Goal: Information Seeking & Learning: Find specific fact

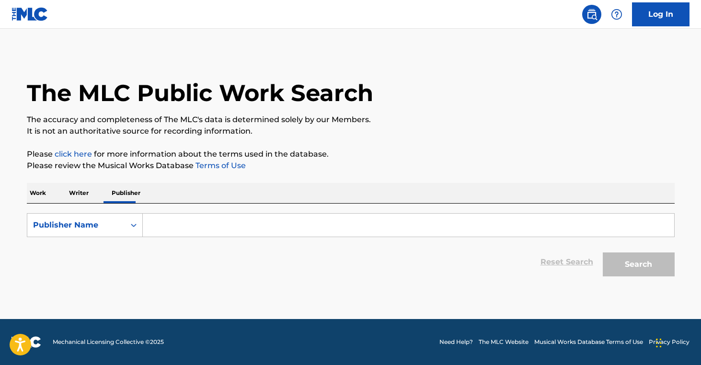
click at [72, 194] on p "Writer" at bounding box center [78, 193] width 25 height 20
click at [40, 193] on p "Work" at bounding box center [38, 193] width 22 height 20
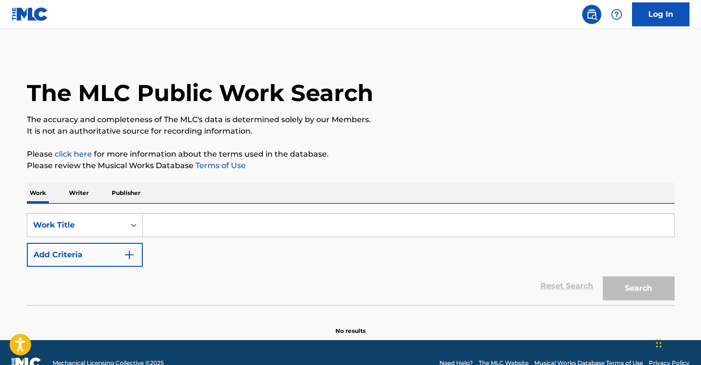
click at [192, 220] on input "Search Form" at bounding box center [408, 225] width 531 height 23
paste input "Fat (naked version)"
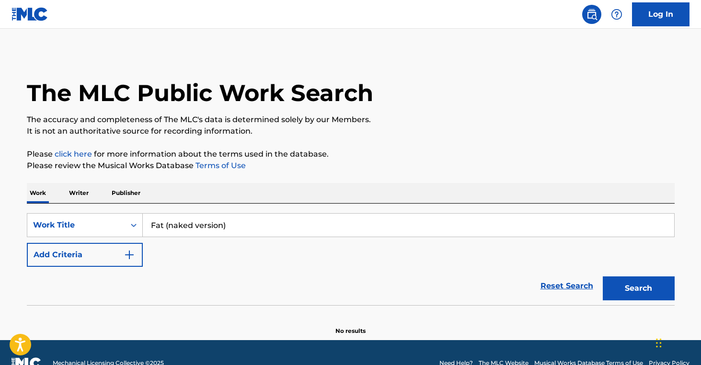
type input "Fat (naked version)"
click at [103, 259] on button "Add Criteria" at bounding box center [85, 255] width 116 height 24
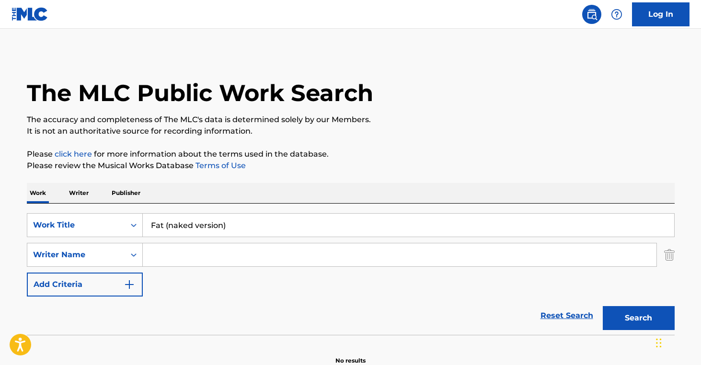
click at [199, 254] on input "Search Form" at bounding box center [400, 254] width 514 height 23
paste input "[PERSON_NAME]"
type input "[PERSON_NAME]"
click at [639, 311] on button "Search" at bounding box center [639, 318] width 72 height 24
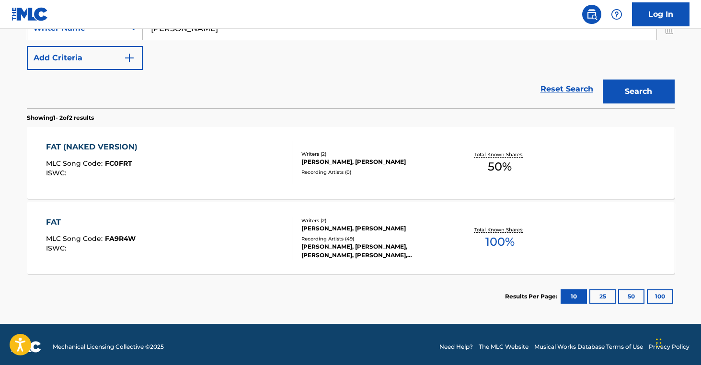
scroll to position [231, 0]
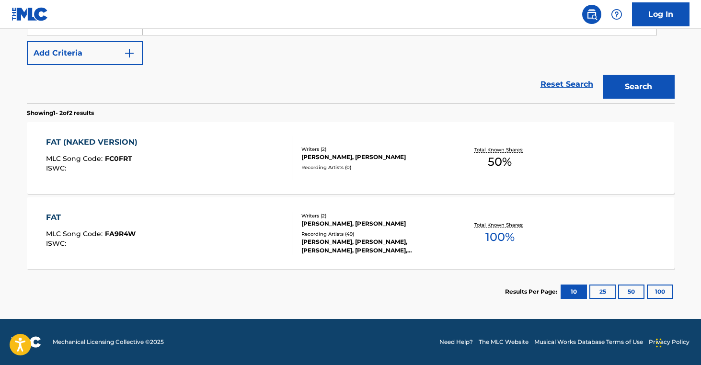
click at [339, 172] on div "FAT (NAKED VERSION) MLC Song Code : FC0FRT ISWC : Writers ( 2 ) [PERSON_NAME], …" at bounding box center [351, 158] width 648 height 72
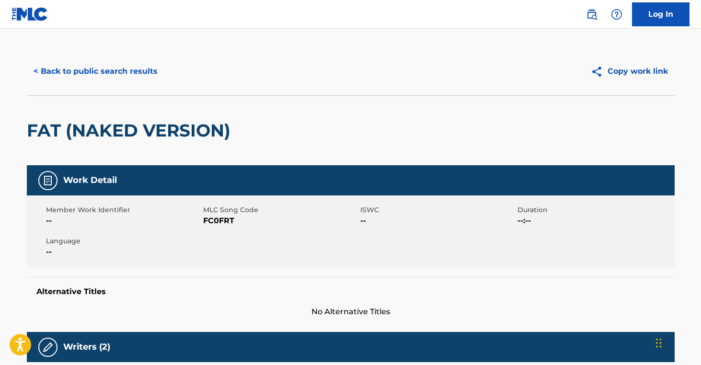
scroll to position [6, 0]
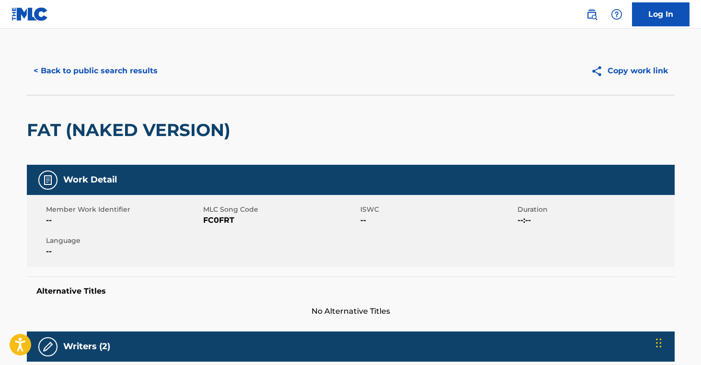
click at [215, 222] on span "FC0FRT" at bounding box center [280, 221] width 155 height 12
copy span "FC0FRT"
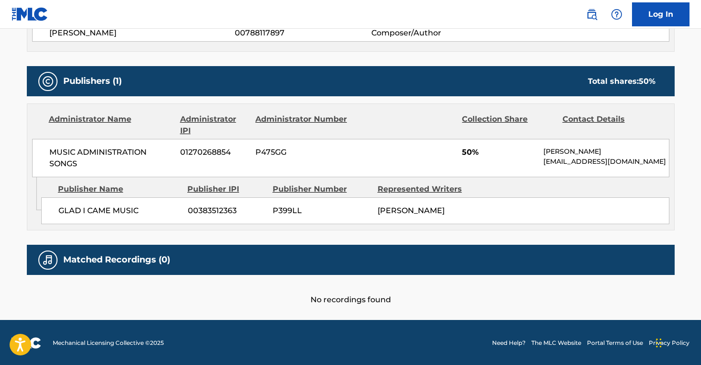
scroll to position [0, 0]
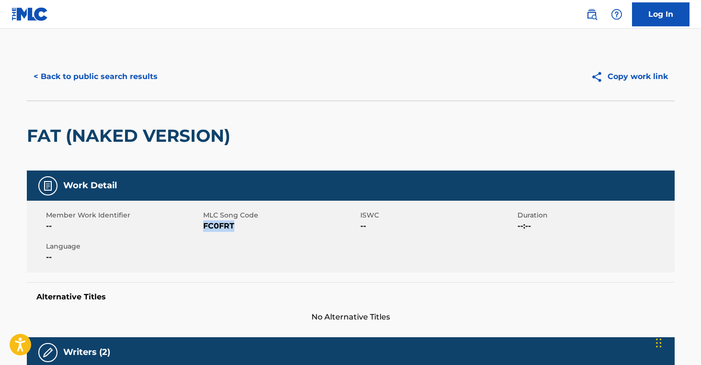
click at [88, 74] on button "< Back to public search results" at bounding box center [96, 77] width 138 height 24
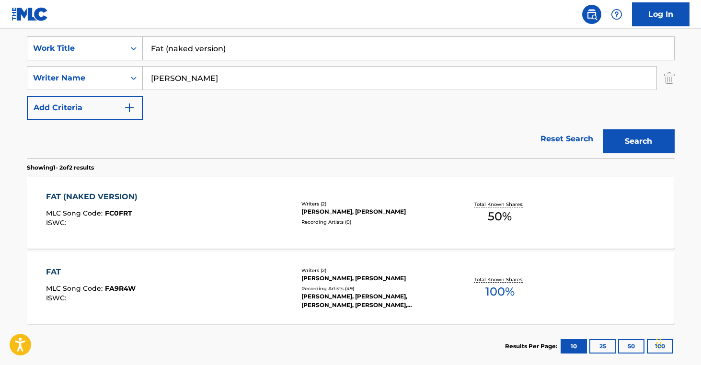
drag, startPoint x: 240, startPoint y: 53, endPoint x: 74, endPoint y: 20, distance: 169.2
click at [74, 20] on div "Log In The MLC Public Work Search The accuracy and completeness of The MLC's da…" at bounding box center [350, 121] width 701 height 597
paste input "Edit"
type input "Edit"
click at [614, 151] on button "Search" at bounding box center [639, 141] width 72 height 24
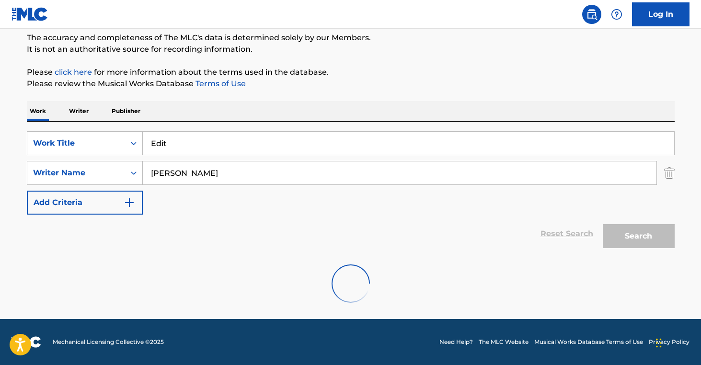
scroll to position [156, 0]
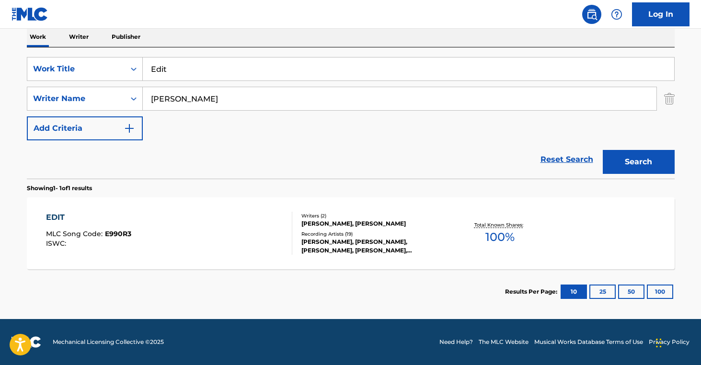
click at [371, 248] on div "[PERSON_NAME], [PERSON_NAME], [PERSON_NAME], [PERSON_NAME], [PERSON_NAME]" at bounding box center [373, 246] width 145 height 17
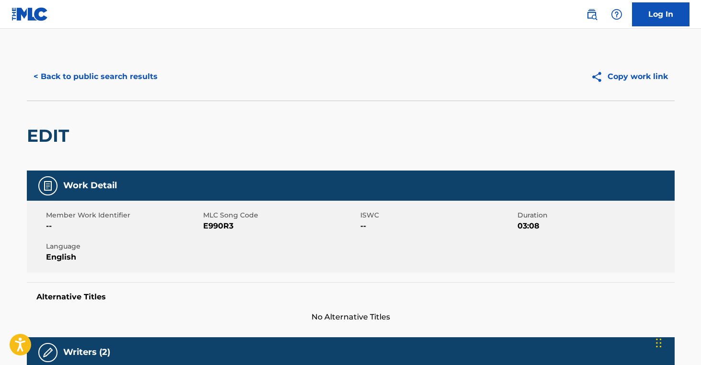
click at [214, 224] on span "E990R3" at bounding box center [280, 226] width 155 height 12
copy span "E990R3"
click at [137, 78] on button "< Back to public search results" at bounding box center [96, 77] width 138 height 24
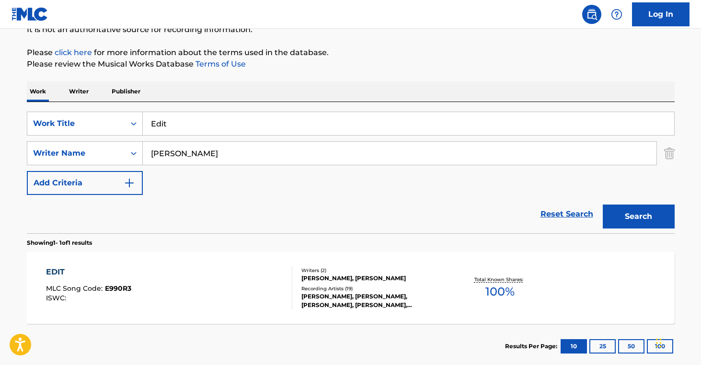
drag, startPoint x: 194, startPoint y: 124, endPoint x: 83, endPoint y: 107, distance: 112.0
click at [81, 108] on div "SearchWithCriteria41376cbe-a1ec-4941-8227-f93010ccf1ed Work Title Edit SearchWi…" at bounding box center [351, 167] width 648 height 131
paste input "Meteors"
type input "Meteors"
click at [662, 219] on button "Search" at bounding box center [639, 217] width 72 height 24
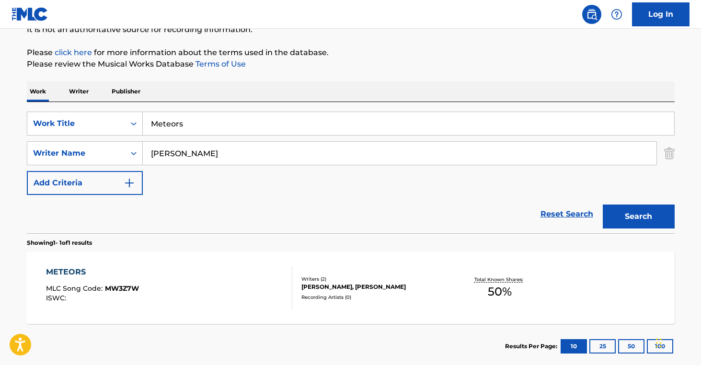
click at [339, 294] on div "Recording Artists ( 0 )" at bounding box center [373, 297] width 145 height 7
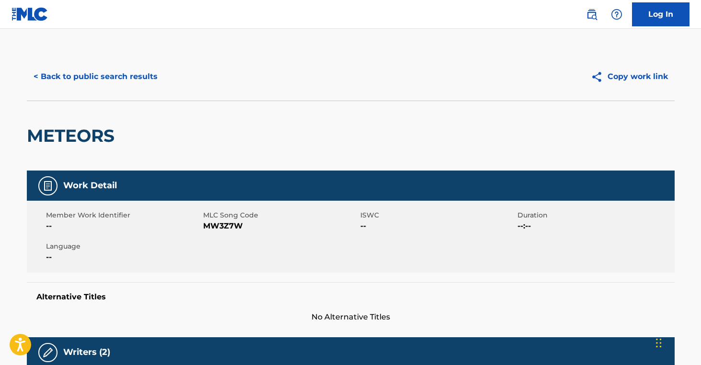
click at [220, 226] on span "MW3Z7W" at bounding box center [280, 226] width 155 height 12
copy span "MW3Z7W"
click at [523, 124] on div "METEORS" at bounding box center [351, 136] width 648 height 70
click at [112, 72] on button "< Back to public search results" at bounding box center [96, 77] width 138 height 24
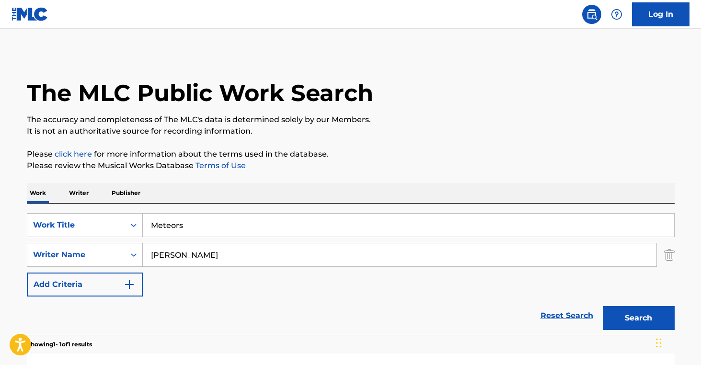
scroll to position [102, 0]
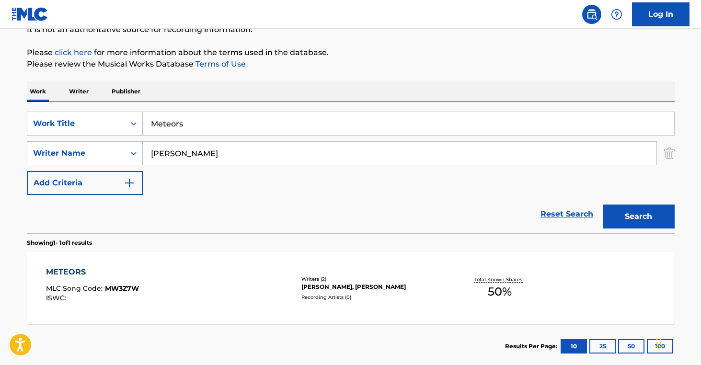
drag, startPoint x: 212, startPoint y: 128, endPoint x: 276, endPoint y: 152, distance: 69.2
click at [59, 97] on div "Work Writer Publisher SearchWithCriteria41376cbe-a1ec-4941-8227-f93010ccf1ed Wo…" at bounding box center [351, 225] width 648 height 288
paste input "Landing in Love"
type input "Landing in Love"
click at [628, 222] on button "Search" at bounding box center [639, 217] width 72 height 24
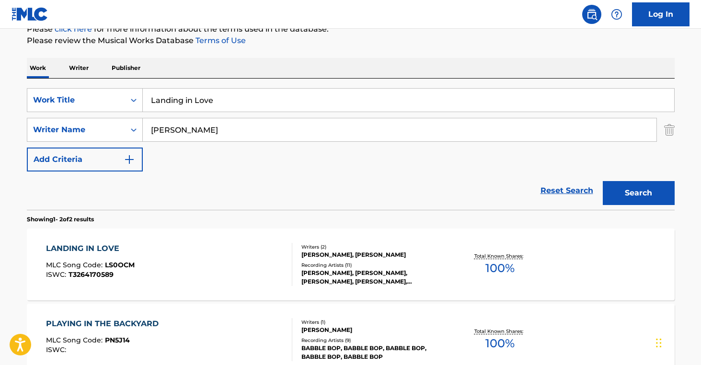
scroll to position [126, 0]
click at [403, 256] on div "[PERSON_NAME], [PERSON_NAME]" at bounding box center [373, 254] width 145 height 9
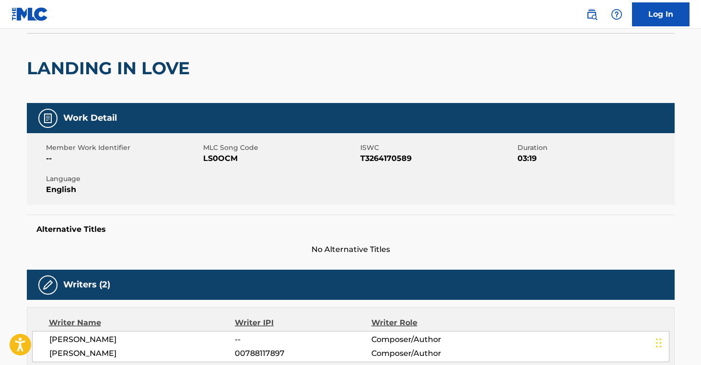
scroll to position [90, 0]
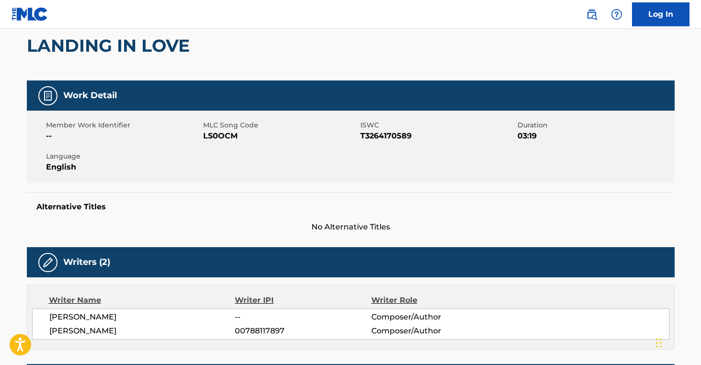
click at [389, 135] on span "T3264170589" at bounding box center [437, 136] width 155 height 12
copy span "T3264170589"
click at [217, 135] on span "LS0OCM" at bounding box center [280, 136] width 155 height 12
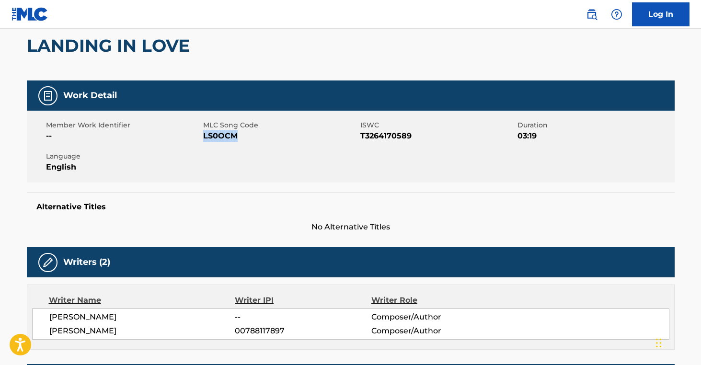
copy span "LS0OCM"
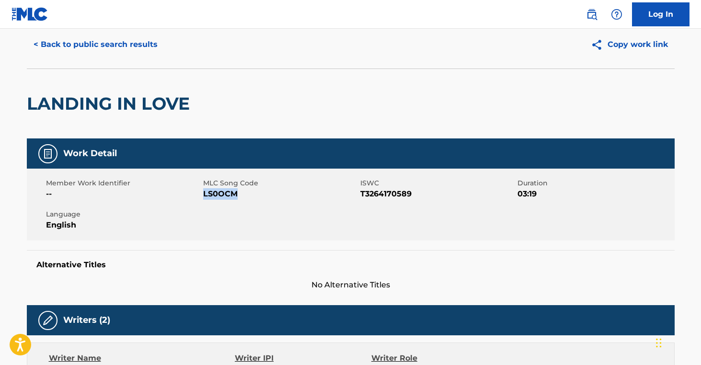
scroll to position [0, 0]
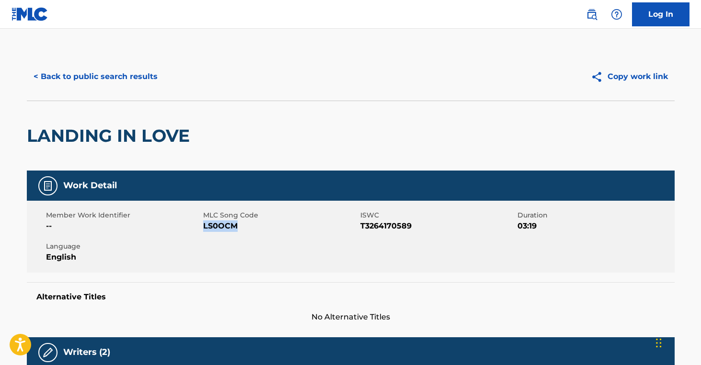
click at [117, 77] on button "< Back to public search results" at bounding box center [96, 77] width 138 height 24
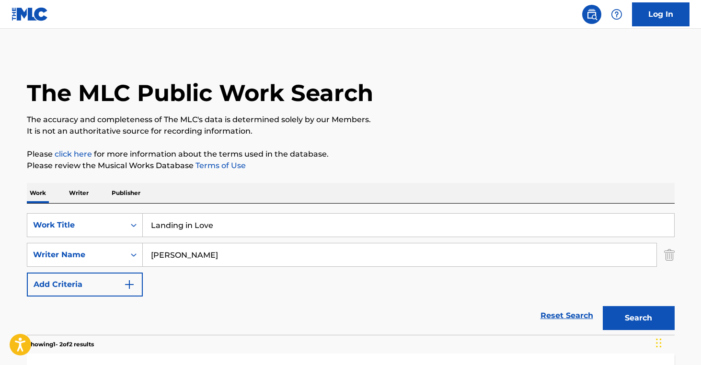
scroll to position [126, 0]
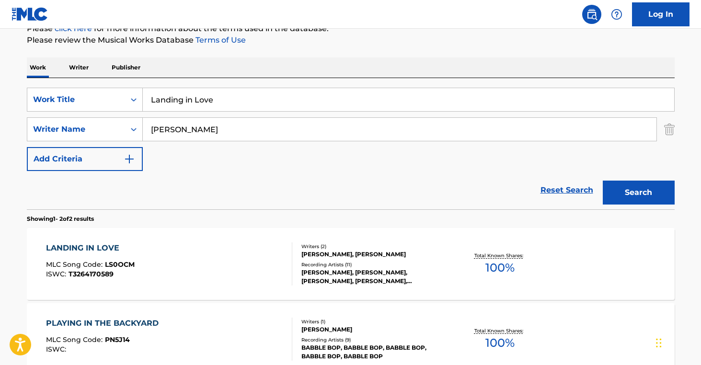
drag, startPoint x: 228, startPoint y: 107, endPoint x: 33, endPoint y: 62, distance: 199.7
click at [32, 63] on div "Work Writer Publisher SearchWithCriteria41376cbe-a1ec-4941-8227-f93010ccf1ed Wo…" at bounding box center [351, 239] width 648 height 363
paste input "One Last Look"
type input "One Last Look"
click at [614, 193] on button "Search" at bounding box center [639, 193] width 72 height 24
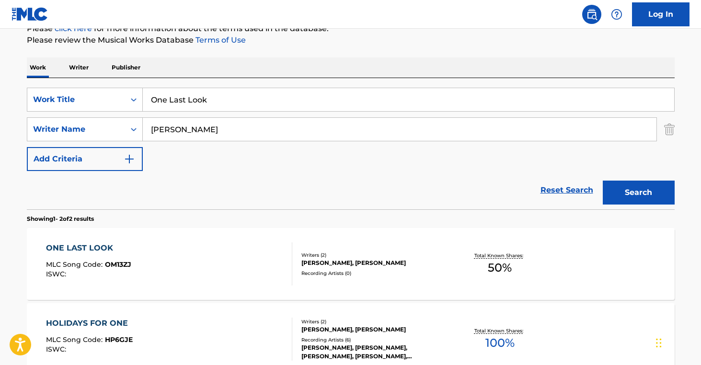
click at [373, 257] on div "Writers ( 2 )" at bounding box center [373, 255] width 145 height 7
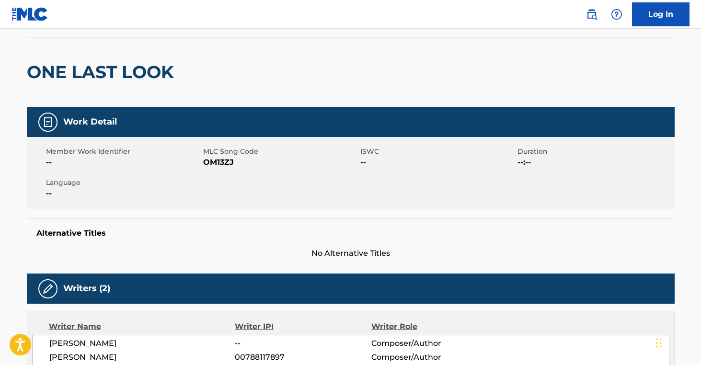
scroll to position [69, 0]
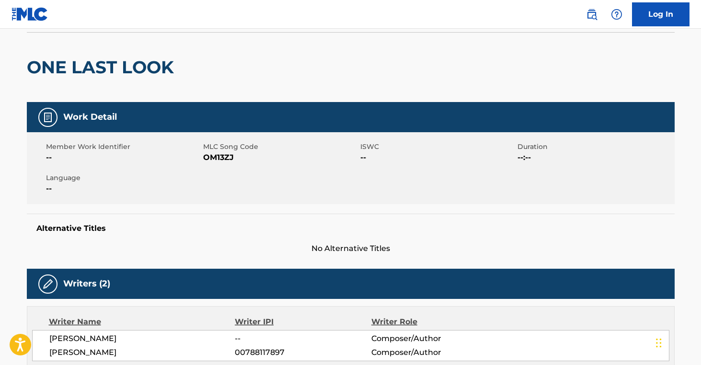
click at [212, 157] on span "OM13ZJ" at bounding box center [280, 158] width 155 height 12
copy span "OM13ZJ"
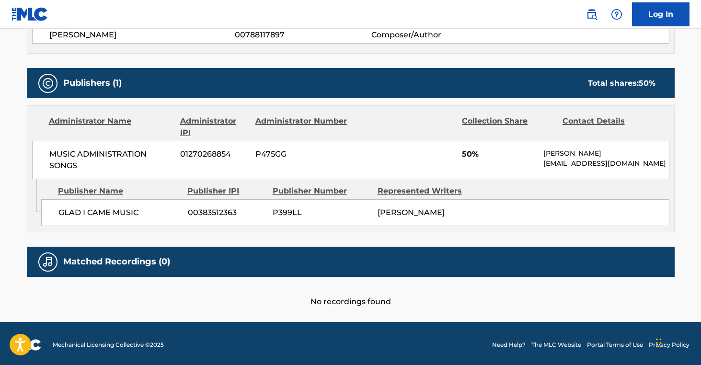
scroll to position [0, 0]
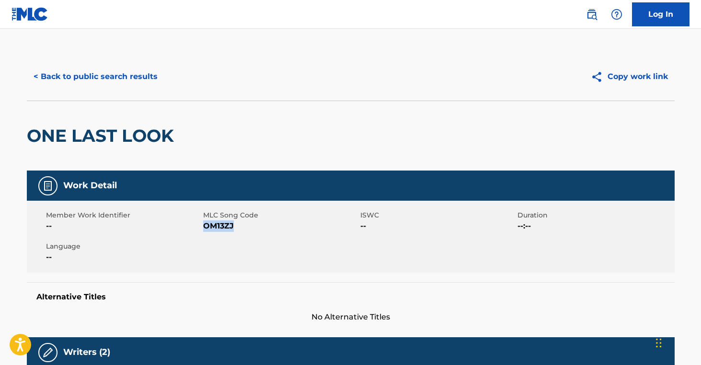
click at [93, 82] on button "< Back to public search results" at bounding box center [96, 77] width 138 height 24
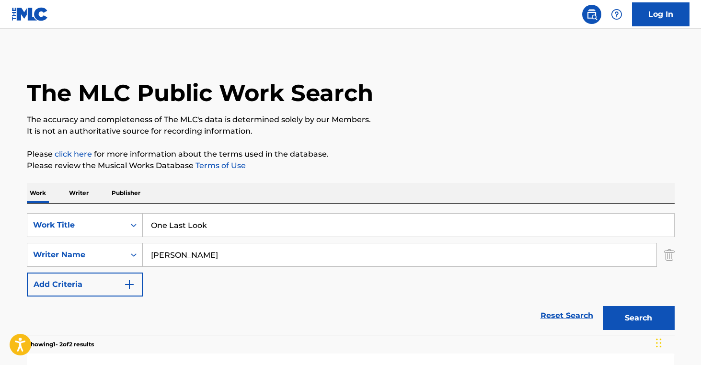
click at [85, 193] on p "Writer" at bounding box center [78, 193] width 25 height 20
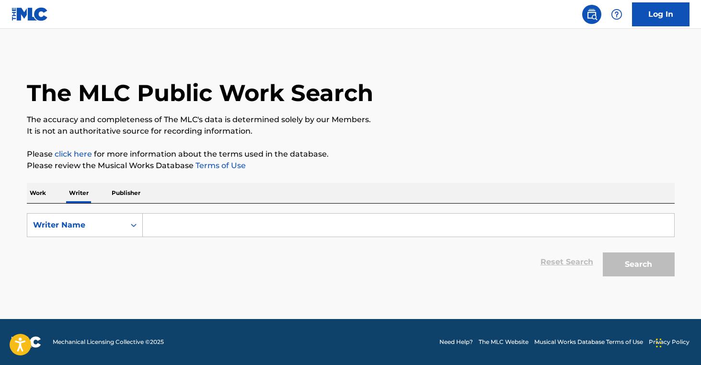
click at [210, 225] on input "Search Form" at bounding box center [408, 225] width 531 height 23
paste input "[PERSON_NAME]"
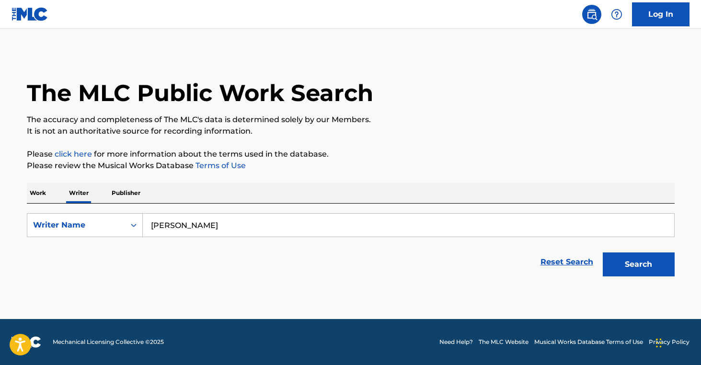
type input "[PERSON_NAME]"
click at [643, 271] on button "Search" at bounding box center [639, 265] width 72 height 24
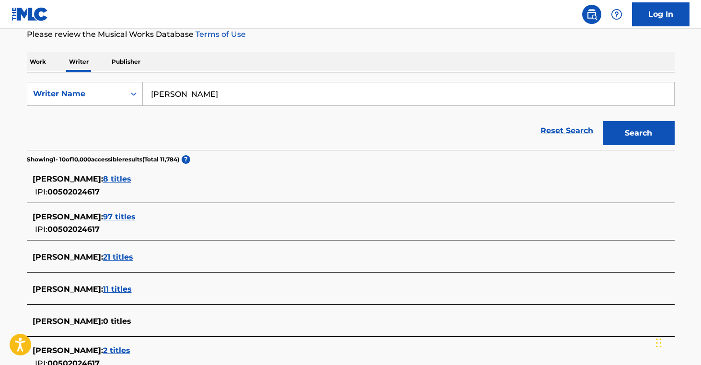
scroll to position [132, 0]
click at [124, 219] on span "97 titles" at bounding box center [119, 216] width 33 height 9
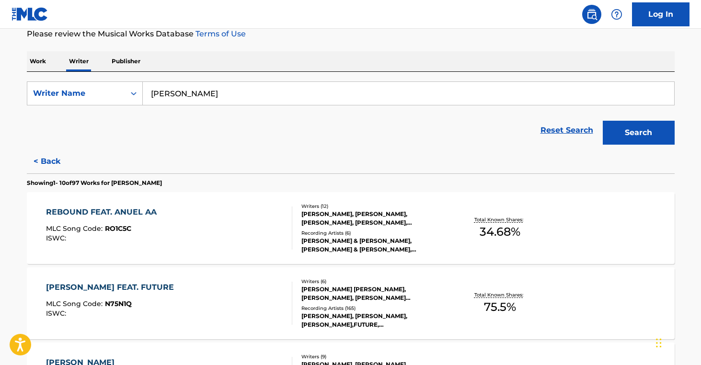
click at [483, 243] on div "REBOUND FEAT. ANUEL AA MLC Song Code : RO1C5C ISWC : Writers ( 12 ) [PERSON_NAM…" at bounding box center [351, 228] width 648 height 72
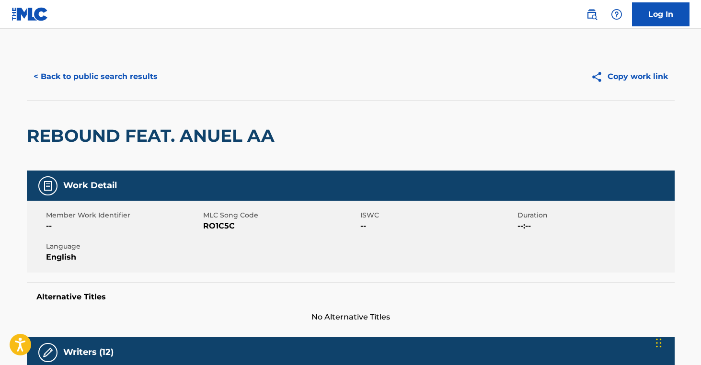
click at [117, 69] on button "< Back to public search results" at bounding box center [96, 77] width 138 height 24
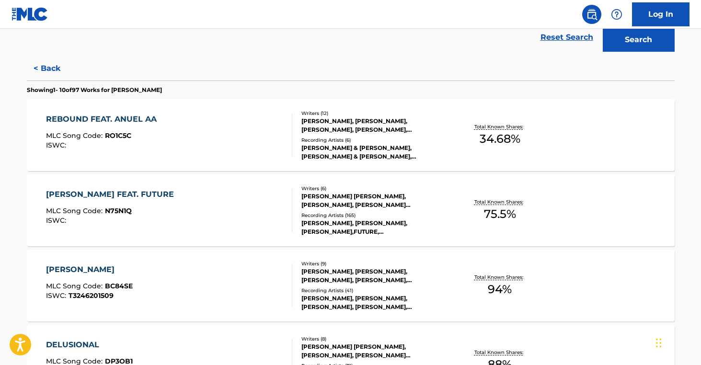
scroll to position [225, 0]
click at [367, 185] on div "Writers ( 6 )" at bounding box center [373, 187] width 145 height 7
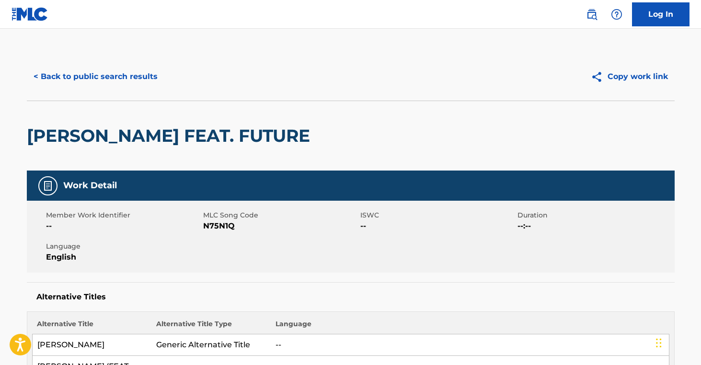
click at [104, 70] on button "< Back to public search results" at bounding box center [96, 77] width 138 height 24
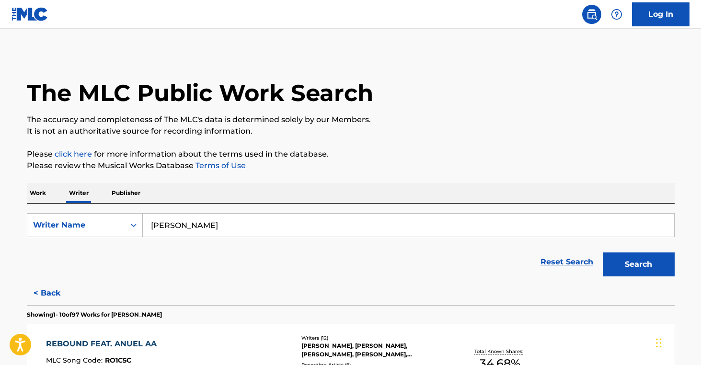
click at [43, 296] on button "< Back" at bounding box center [56, 293] width 58 height 24
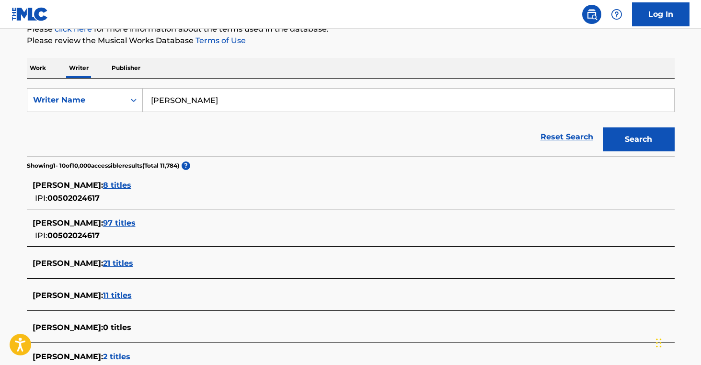
scroll to position [127, 0]
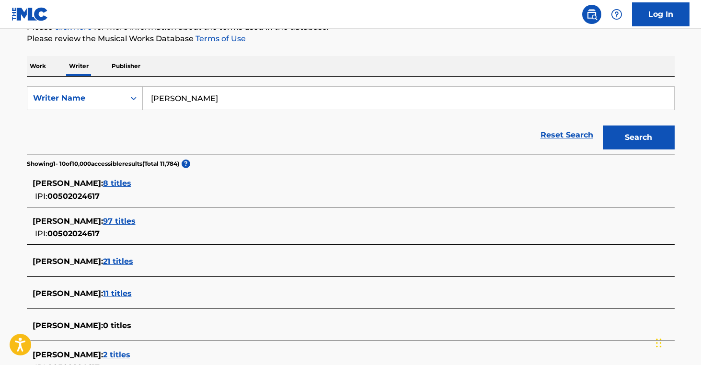
click at [112, 184] on span "8 titles" at bounding box center [117, 183] width 28 height 9
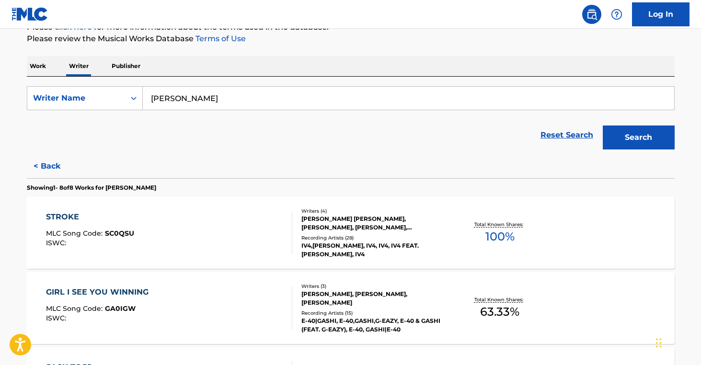
click at [351, 261] on div "STROKE MLC Song Code : SC0QSU ISWC : Writers ( 4 ) [PERSON_NAME] [PERSON_NAME],…" at bounding box center [351, 233] width 648 height 72
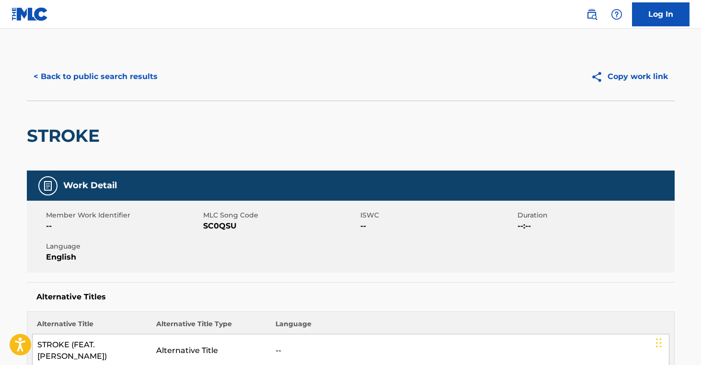
click at [71, 79] on button "< Back to public search results" at bounding box center [96, 77] width 138 height 24
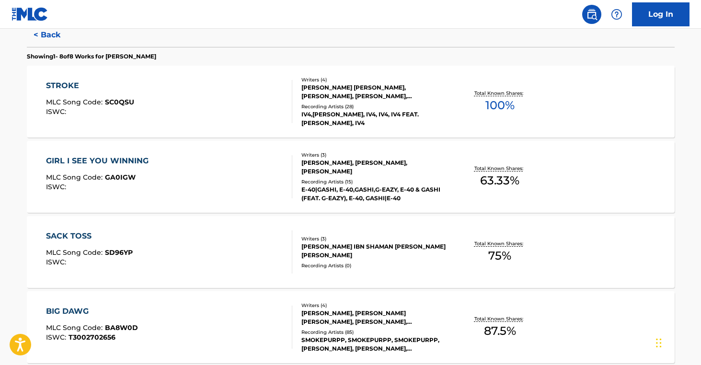
scroll to position [259, 0]
click at [377, 179] on div "Recording Artists ( 15 )" at bounding box center [373, 181] width 145 height 7
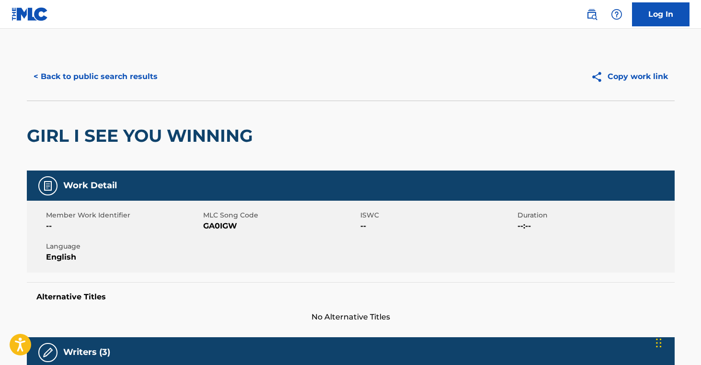
click at [93, 73] on button "< Back to public search results" at bounding box center [96, 77] width 138 height 24
